Goal: Information Seeking & Learning: Learn about a topic

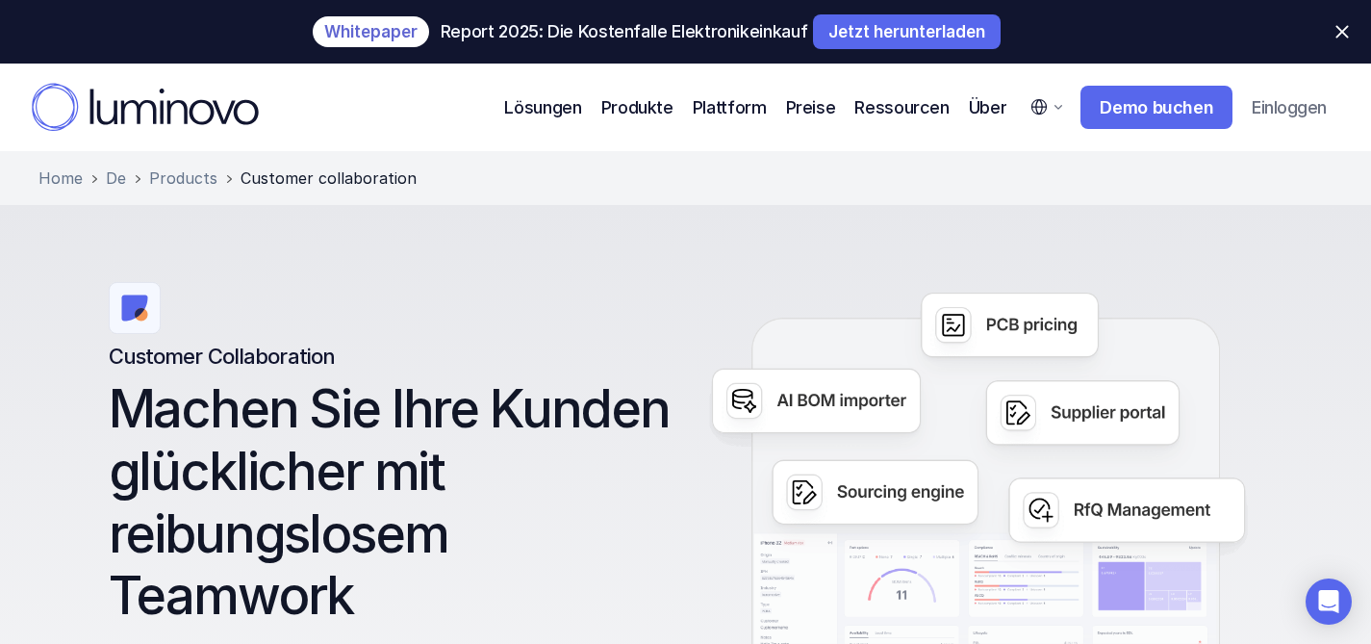
scroll to position [4, 0]
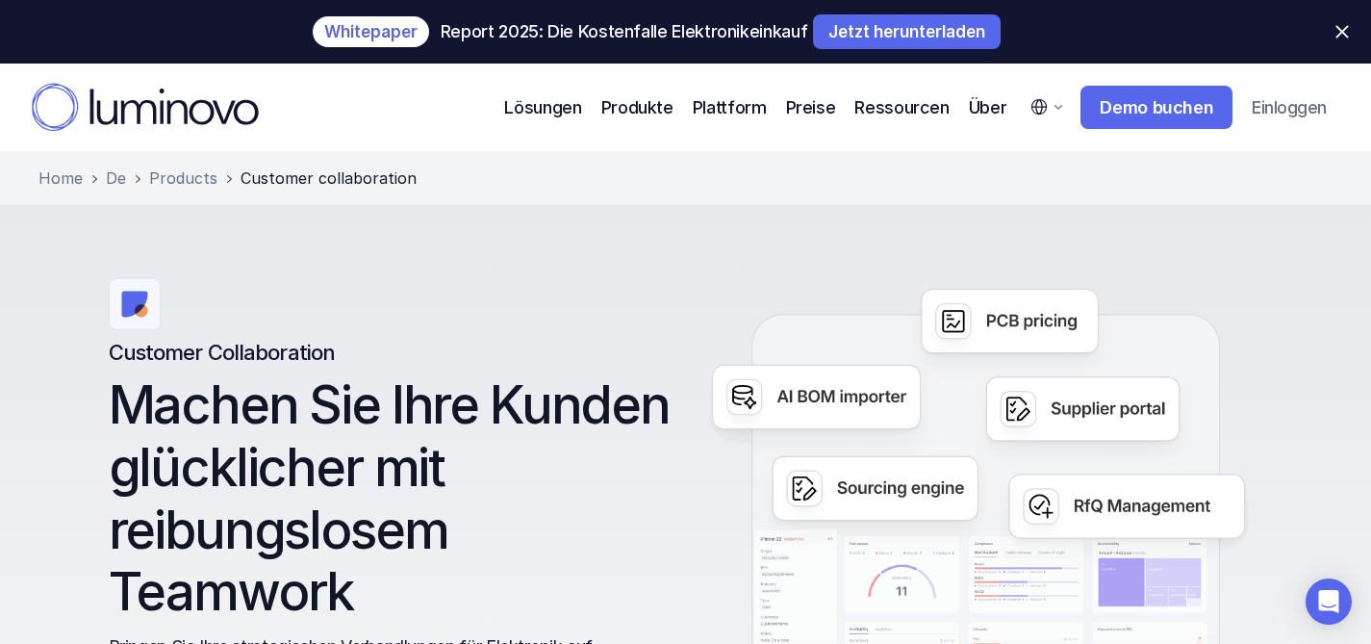
click at [1055, 113] on select "English German" at bounding box center [1046, 107] width 57 height 42
select select "default"
click at [1018, 86] on select "English German" at bounding box center [1046, 107] width 57 height 42
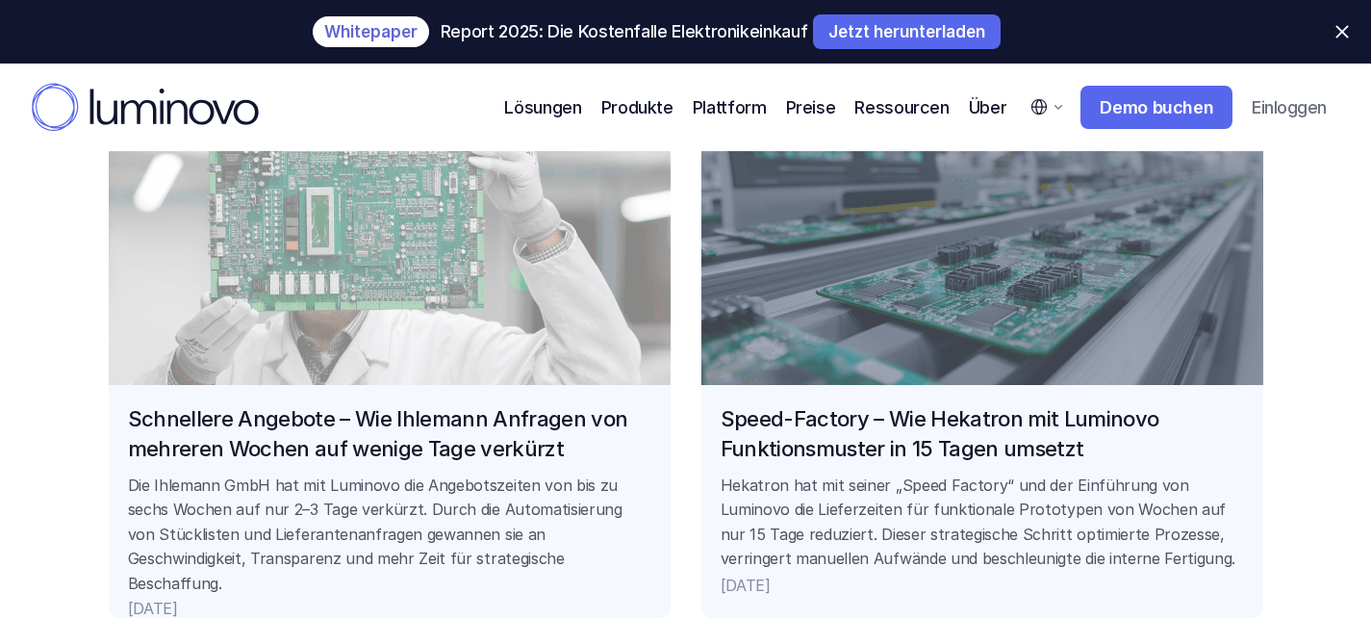
scroll to position [1614, 0]
click at [600, 266] on link "Schnellere Angebote – Wie Ihlemann Anfragen von mehreren Wochen auf wenige Tage…" at bounding box center [390, 341] width 562 height 548
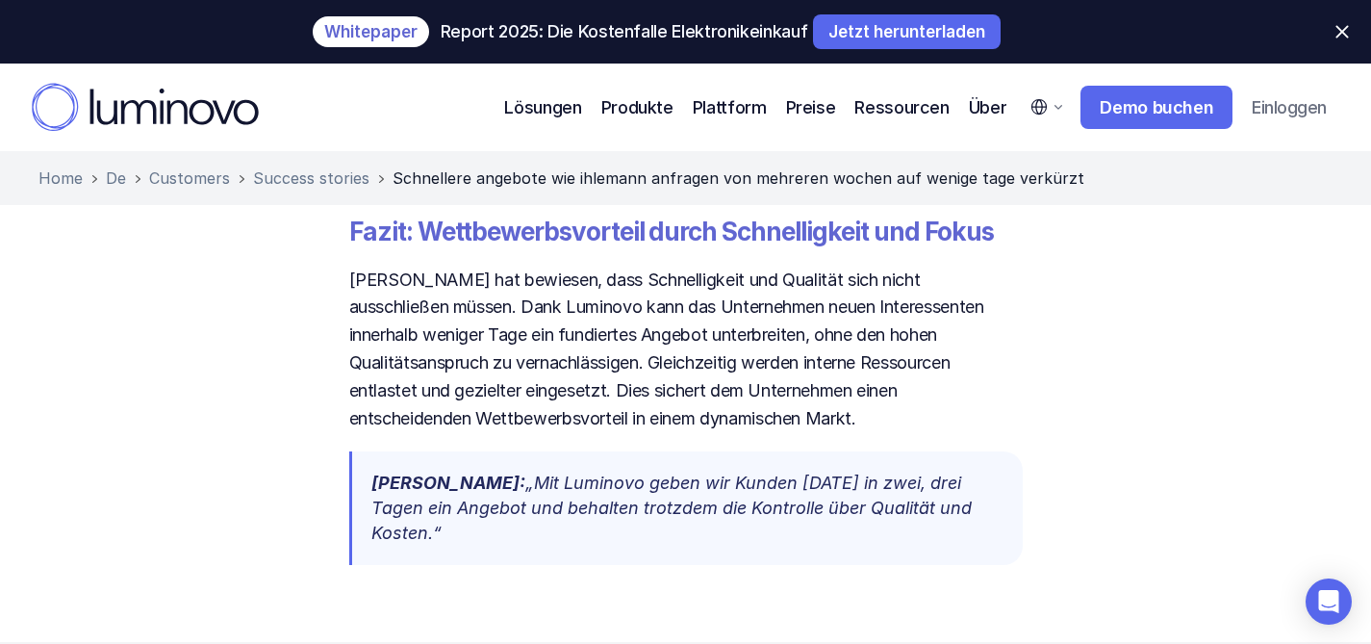
scroll to position [3292, 0]
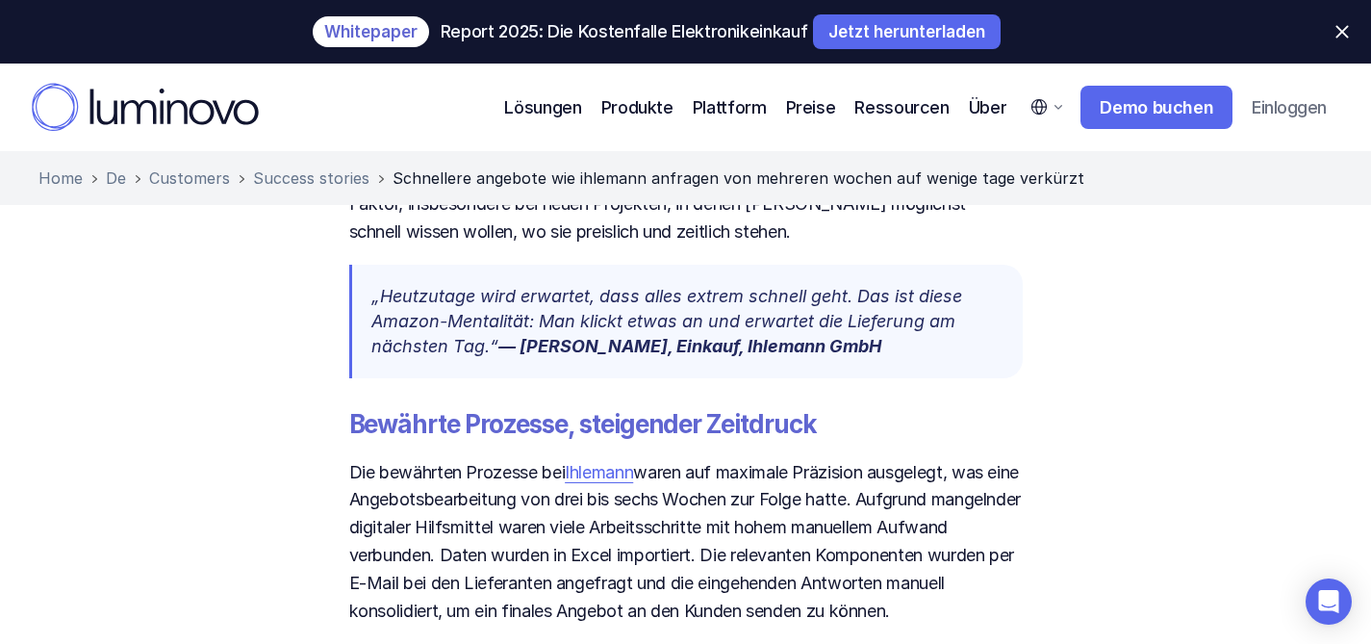
click at [645, 312] on em "„Heutzutage wird erwartet, dass alles extrem schnell geht. Das ist diese Amazon…" at bounding box center [668, 321] width 595 height 70
